Goal: Navigation & Orientation: Find specific page/section

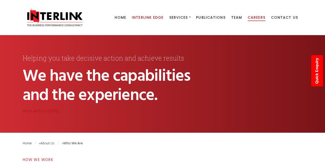
click at [259, 20] on span "Careers" at bounding box center [257, 17] width 18 height 5
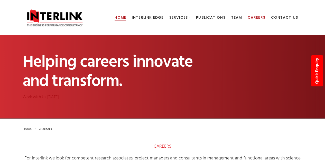
click at [121, 18] on span "Home" at bounding box center [121, 17] width 12 height 5
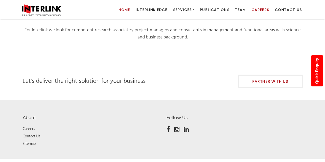
scroll to position [132, 0]
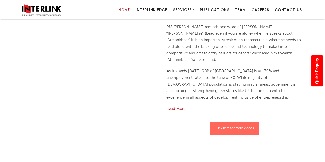
scroll to position [226, 0]
click at [121, 18] on link "Home" at bounding box center [124, 10] width 12 height 20
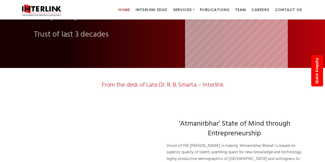
scroll to position [103, 0]
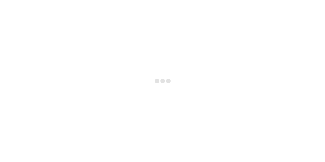
scroll to position [132, 0]
